Goal: Information Seeking & Learning: Learn about a topic

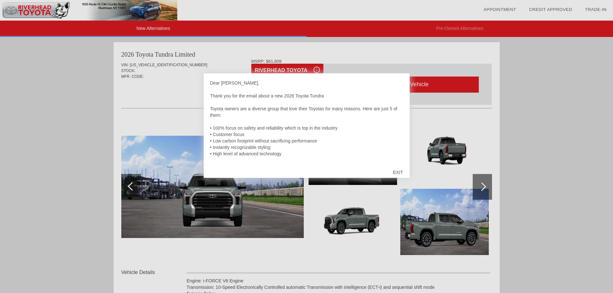
click at [453, 143] on div at bounding box center [306, 146] width 613 height 293
click at [395, 170] on div "EXIT" at bounding box center [397, 172] width 23 height 19
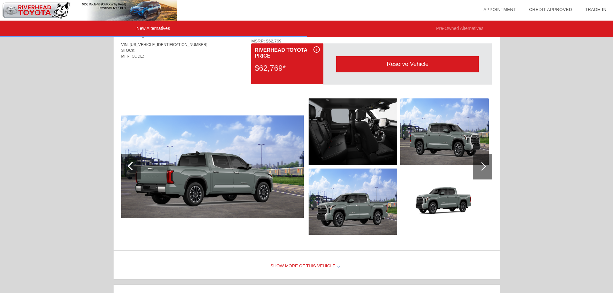
scroll to position [382, 0]
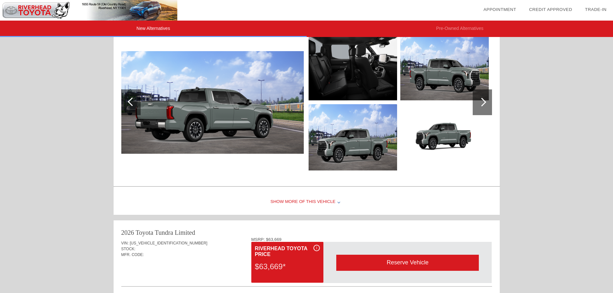
click at [312, 202] on div "Show More of this Vehicle" at bounding box center [307, 202] width 386 height 26
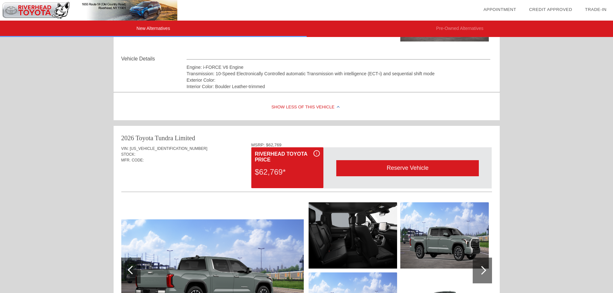
scroll to position [124, 0]
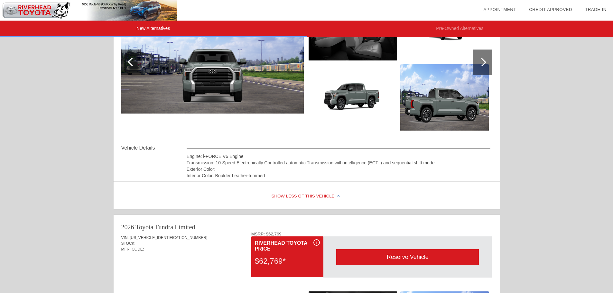
click at [294, 191] on div "Show Less of this Vehicle" at bounding box center [307, 197] width 386 height 26
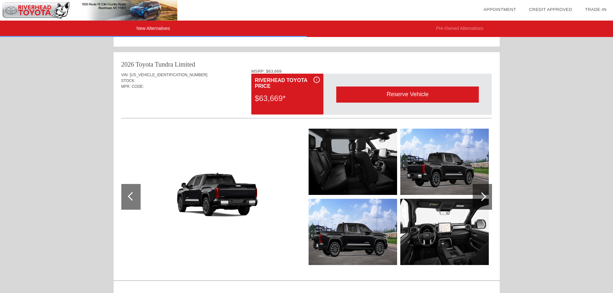
scroll to position [643, 0]
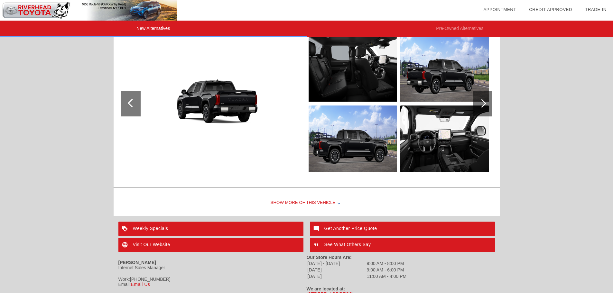
click at [478, 101] on div at bounding box center [481, 104] width 19 height 26
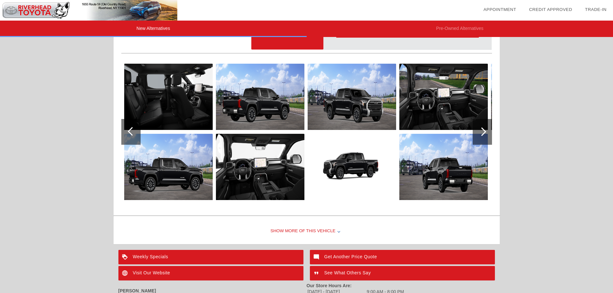
scroll to position [579, 0]
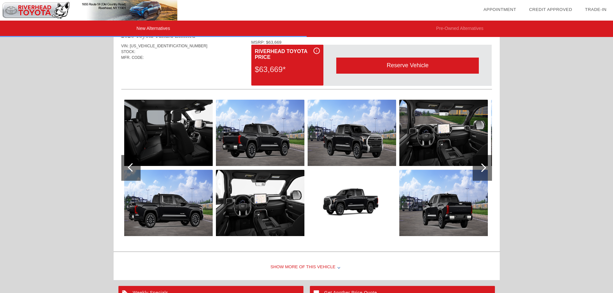
click at [491, 170] on div at bounding box center [481, 168] width 19 height 26
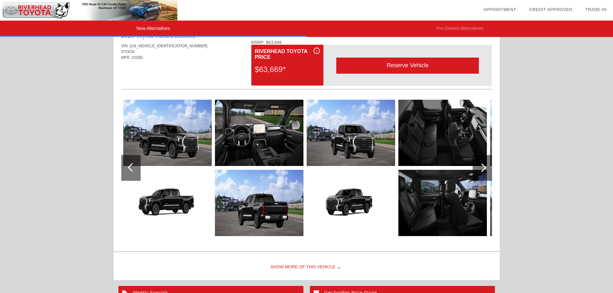
click at [491, 170] on div at bounding box center [481, 168] width 19 height 26
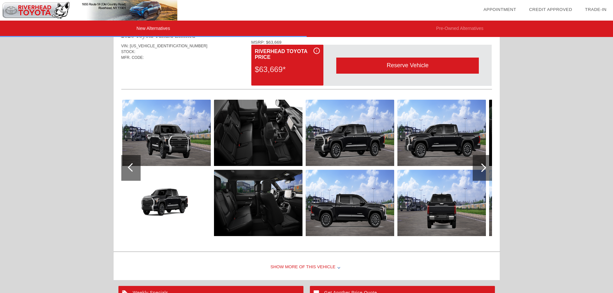
click at [491, 170] on div at bounding box center [481, 168] width 19 height 26
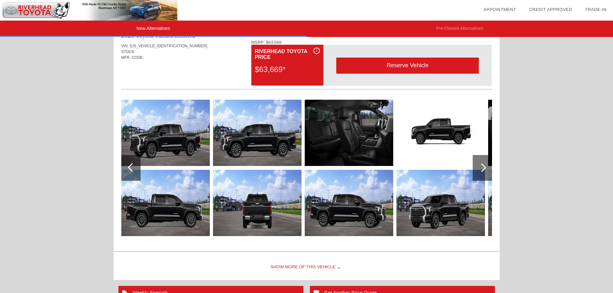
click at [491, 170] on div at bounding box center [481, 168] width 19 height 26
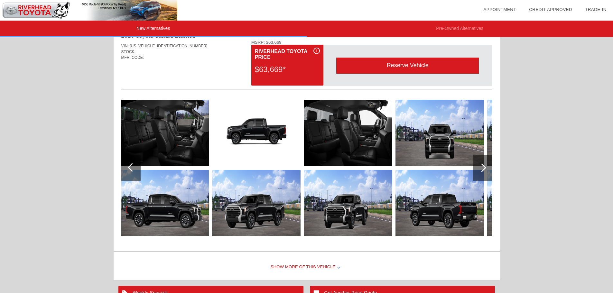
click at [491, 170] on div at bounding box center [481, 168] width 19 height 26
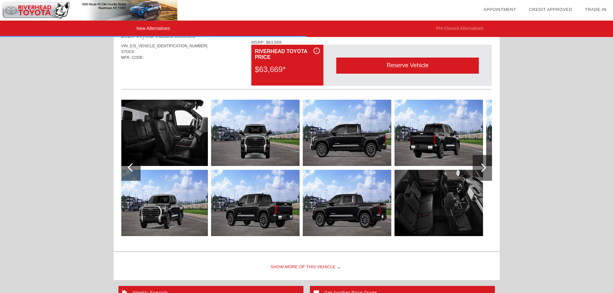
click at [491, 170] on div at bounding box center [481, 168] width 19 height 26
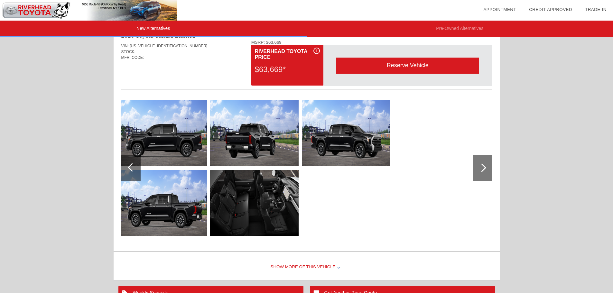
click at [318, 51] on div "i" at bounding box center [316, 51] width 6 height 6
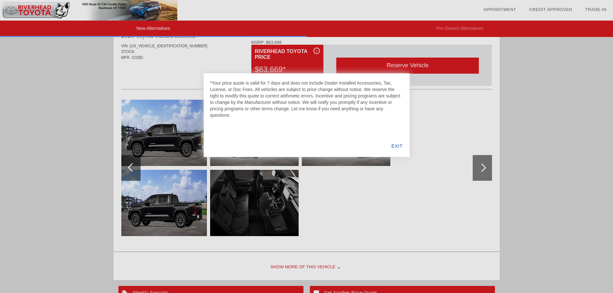
click at [479, 133] on div at bounding box center [306, 146] width 613 height 293
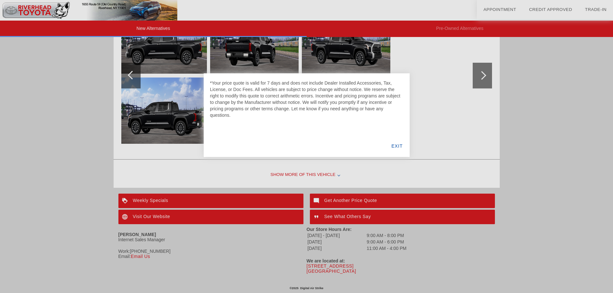
click at [400, 148] on div "EXIT" at bounding box center [396, 146] width 25 height 22
